Goal: Transaction & Acquisition: Subscribe to service/newsletter

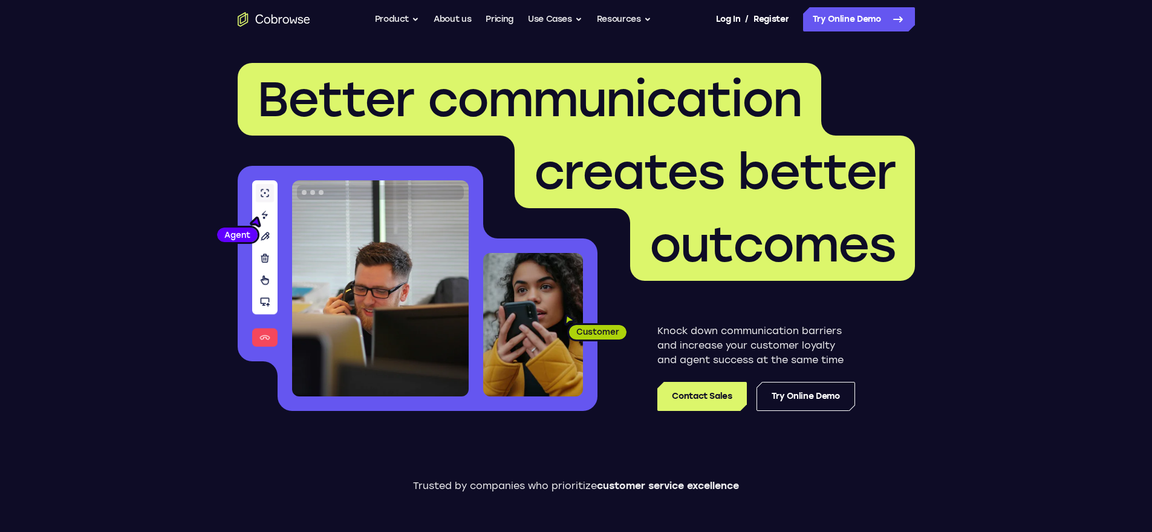
click at [513, 16] on ul "Go back Powerful, Flexible and Trustworthy. Avoid all extra friction for both A…" at bounding box center [513, 19] width 276 height 24
click at [500, 10] on link "Pricing" at bounding box center [500, 19] width 28 height 24
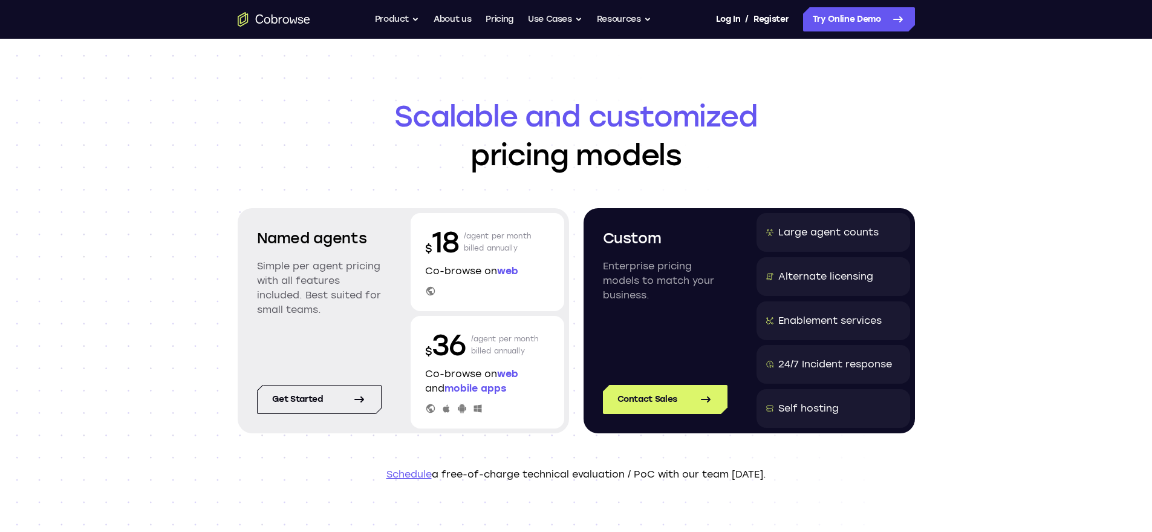
click at [521, 396] on div "$ 36 /agent per month billed annually Co-browse on web and mobile apps" at bounding box center [488, 372] width 154 height 113
click at [312, 405] on link "Get started" at bounding box center [319, 399] width 125 height 29
drag, startPoint x: 442, startPoint y: 472, endPoint x: 763, endPoint y: 474, distance: 321.8
click at [763, 476] on p "Schedule a free-of-charge technical evaluation / PoC with our team today." at bounding box center [576, 474] width 677 height 15
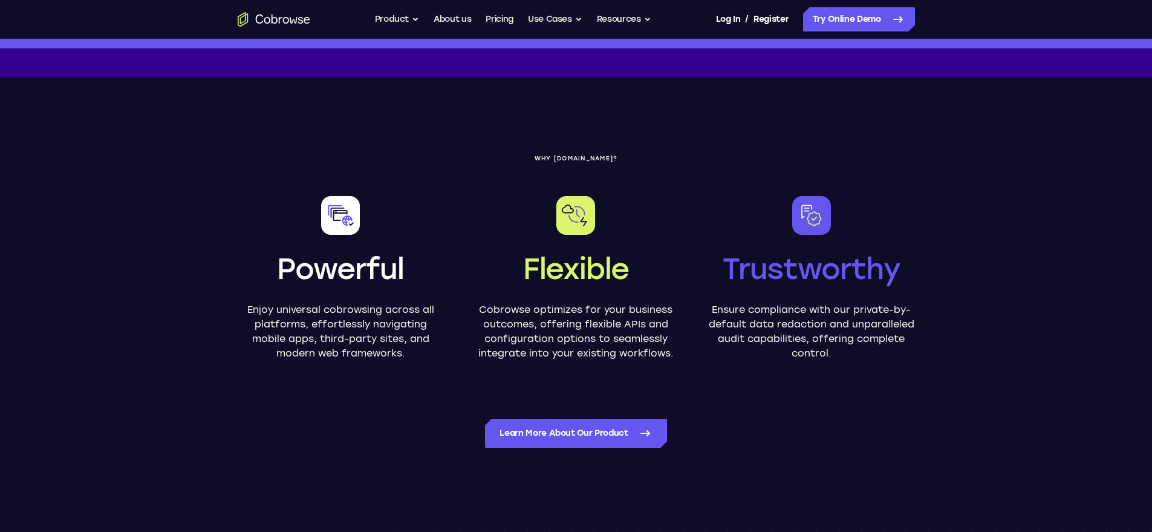
scroll to position [808, 0]
